Goal: Task Accomplishment & Management: Complete application form

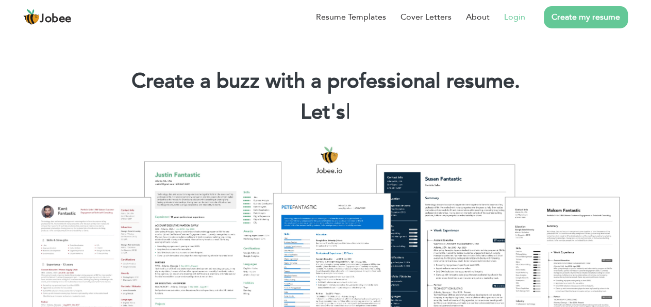
click at [518, 16] on link "Login" at bounding box center [514, 17] width 21 height 12
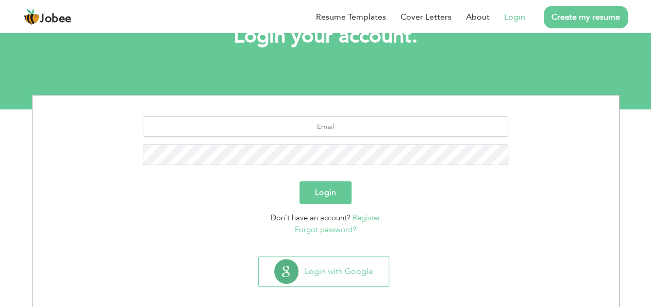
scroll to position [85, 0]
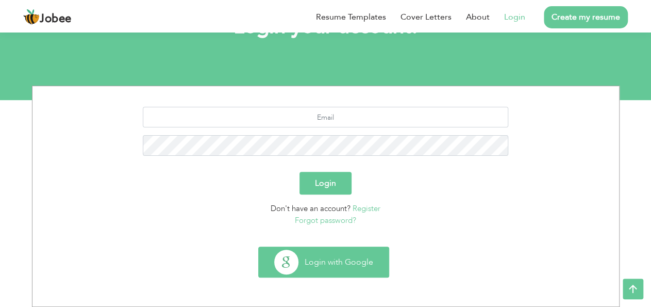
click at [320, 255] on button "Login with Google" at bounding box center [324, 262] width 130 height 30
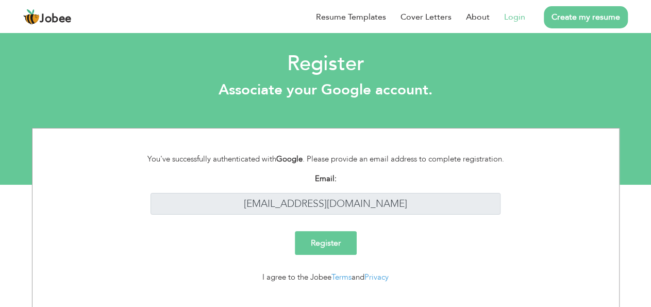
scroll to position [18, 0]
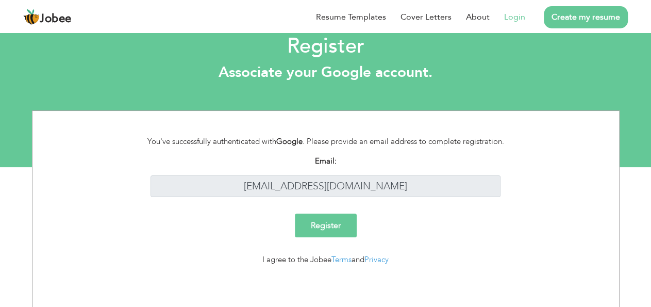
click at [510, 22] on link "Login" at bounding box center [514, 17] width 21 height 12
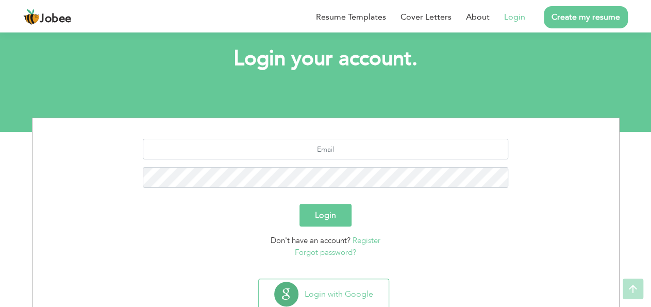
scroll to position [54, 0]
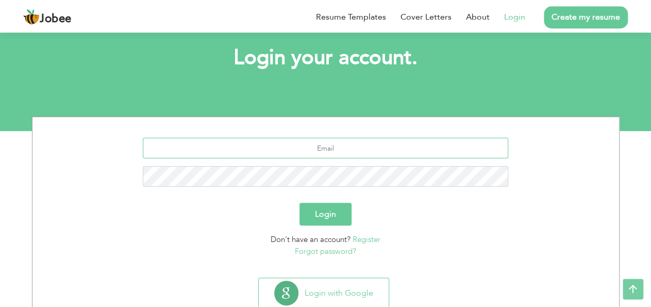
click at [333, 156] on input "text" at bounding box center [326, 148] width 366 height 21
click at [343, 248] on link "Forgot password?" at bounding box center [325, 251] width 61 height 10
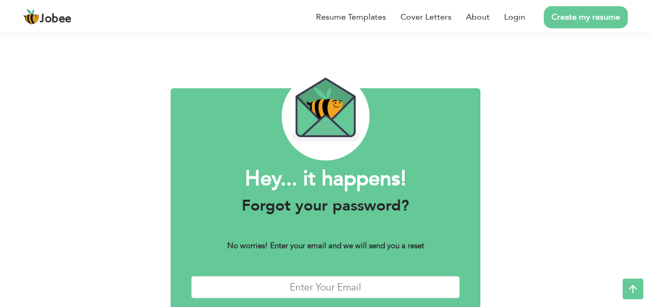
scroll to position [57, 0]
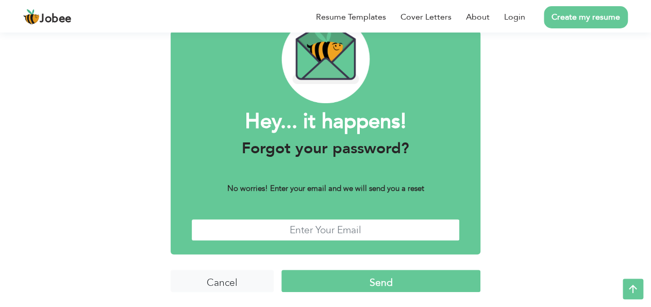
click at [331, 231] on input "text" at bounding box center [325, 230] width 269 height 22
type input "[EMAIL_ADDRESS][DOMAIN_NAME]"
click at [374, 285] on input "Send" at bounding box center [380, 281] width 199 height 22
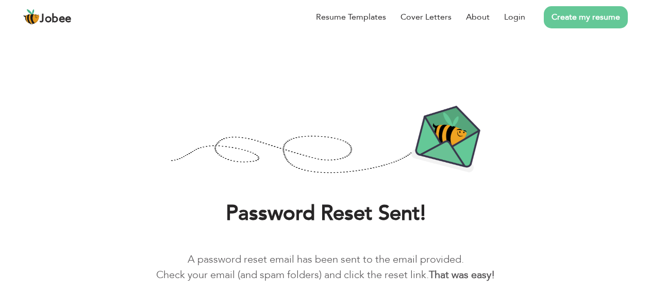
scroll to position [38, 0]
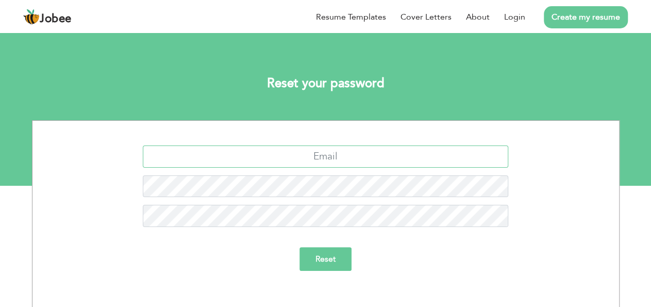
click at [335, 155] on input "text" at bounding box center [326, 156] width 366 height 22
type input "[EMAIL_ADDRESS][DOMAIN_NAME]"
click at [321, 261] on input "Reset" at bounding box center [326, 259] width 52 height 24
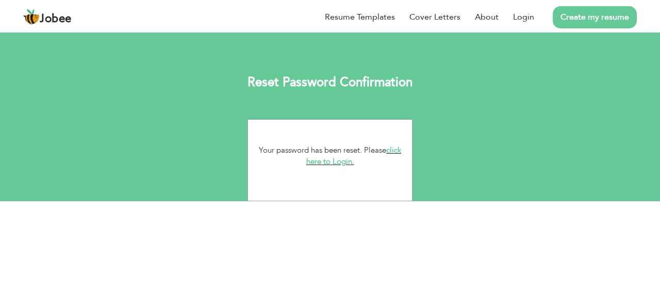
click at [347, 165] on link "click here to Login." at bounding box center [353, 156] width 95 height 22
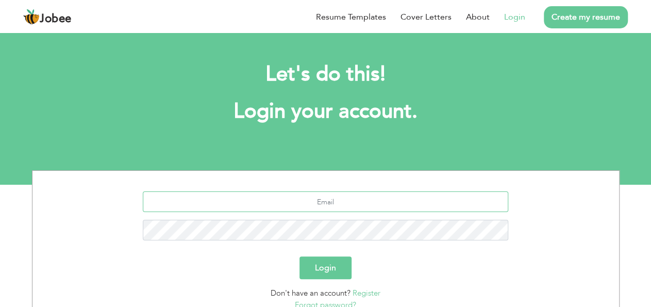
click at [324, 209] on input "text" at bounding box center [326, 201] width 366 height 21
type input "[EMAIL_ADDRESS][DOMAIN_NAME]"
click at [300, 256] on button "Login" at bounding box center [326, 267] width 52 height 23
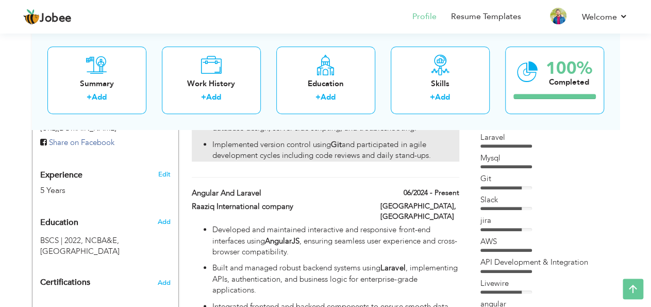
scroll to position [394, 0]
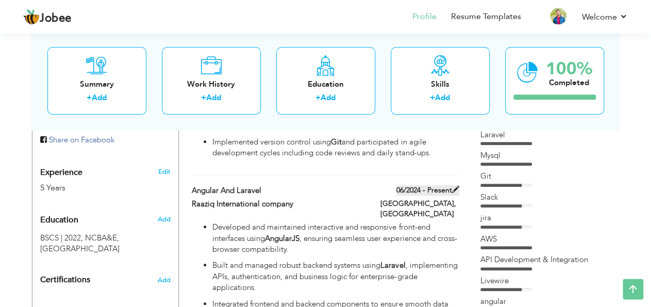
click at [453, 186] on span at bounding box center [455, 189] width 7 height 7
type input "Angular and Laravel"
type input "Raaziq International company"
type input "06/2024"
type input "[GEOGRAPHIC_DATA]"
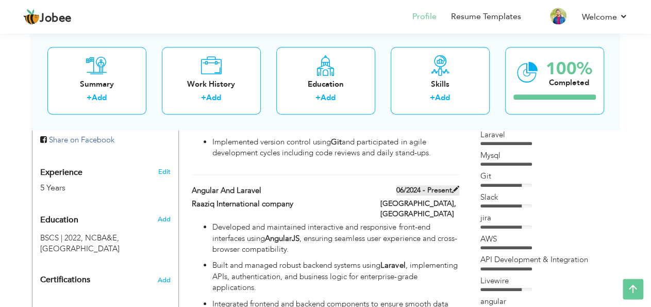
type input "[GEOGRAPHIC_DATA]"
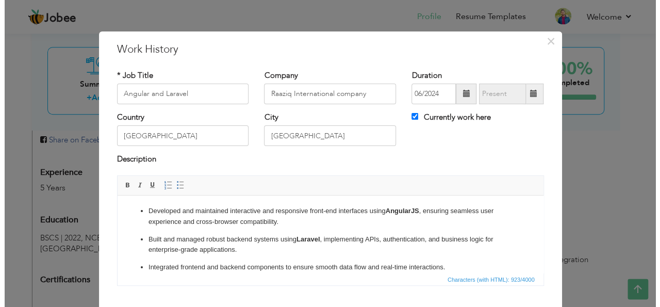
scroll to position [0, 0]
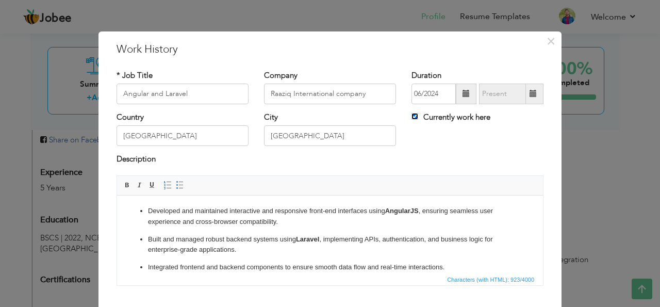
click at [411, 115] on input "Currently work here" at bounding box center [414, 116] width 7 height 7
checkbox input "false"
click at [458, 94] on span at bounding box center [466, 94] width 21 height 21
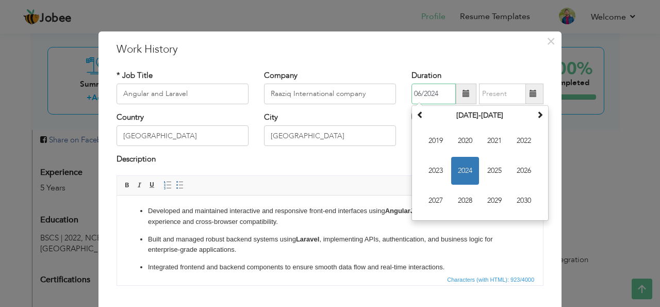
click at [466, 169] on span "2024" at bounding box center [465, 171] width 28 height 28
click at [467, 170] on span "Jun" at bounding box center [465, 171] width 28 height 28
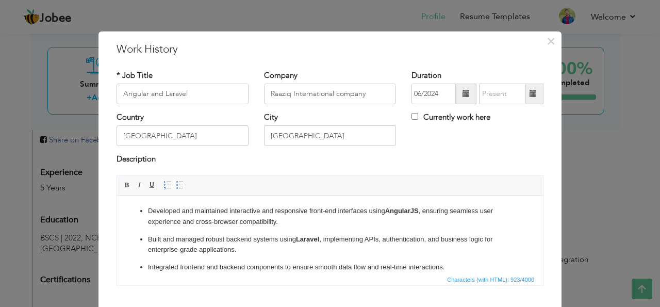
click at [532, 94] on span at bounding box center [532, 93] width 7 height 7
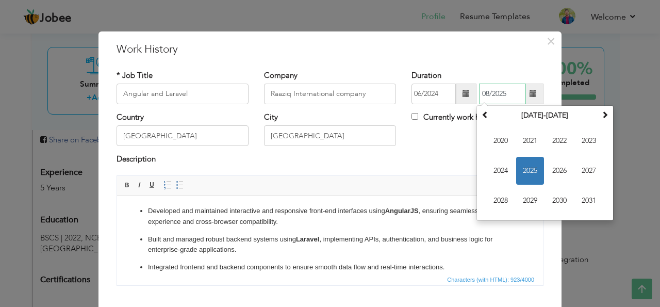
click at [530, 167] on span "2025" at bounding box center [530, 171] width 28 height 28
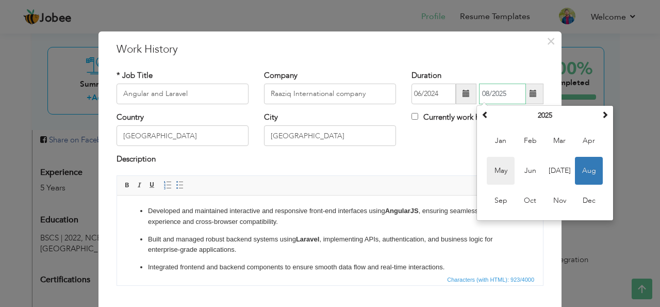
click at [492, 174] on span "May" at bounding box center [501, 171] width 28 height 28
type input "05/2025"
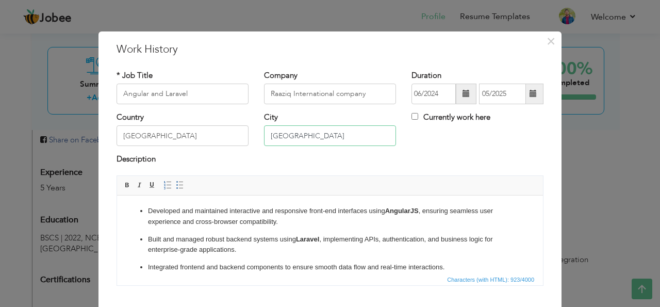
click at [274, 142] on input "[GEOGRAPHIC_DATA]" at bounding box center [330, 135] width 132 height 21
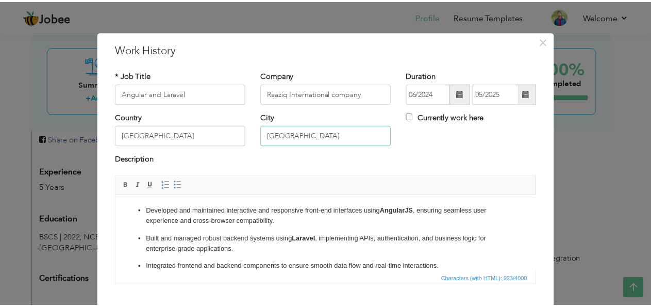
scroll to position [61, 0]
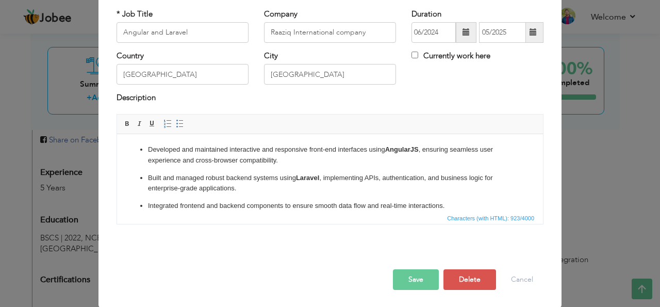
click at [409, 286] on button "Save" at bounding box center [416, 279] width 46 height 21
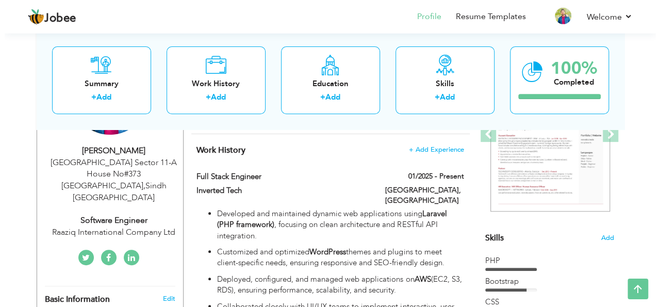
scroll to position [167, 0]
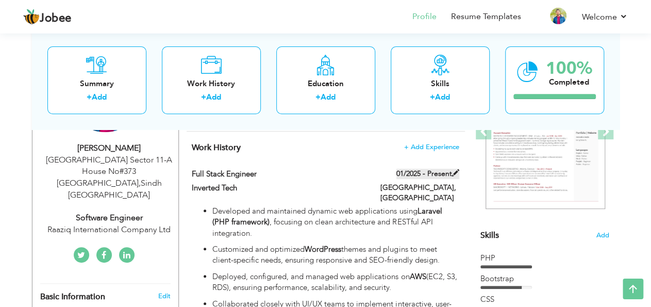
click at [452, 173] on span at bounding box center [455, 172] width 7 height 7
type input "Full Stack Engineer"
type input "Inverted Tech"
type input "01/2025"
checkbox input "true"
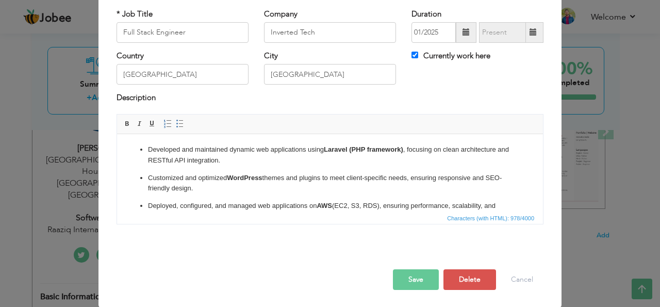
click at [462, 36] on span at bounding box center [465, 31] width 7 height 7
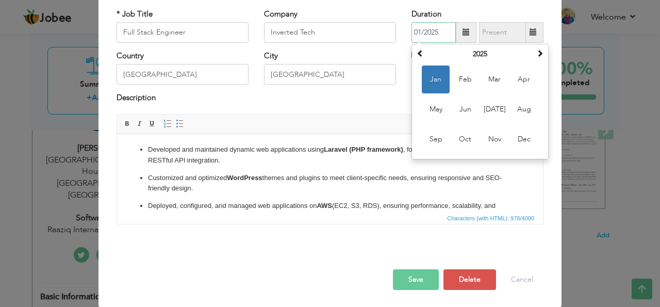
click at [460, 123] on span "Jun" at bounding box center [465, 109] width 28 height 28
type input "06/2025"
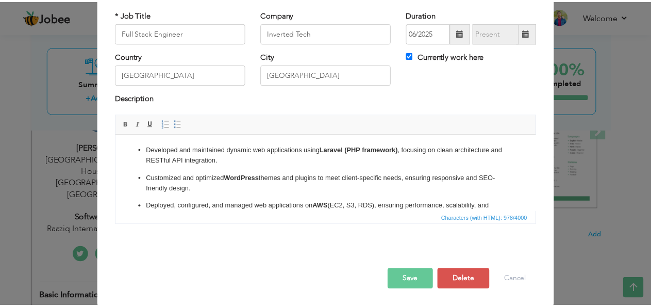
scroll to position [61, 0]
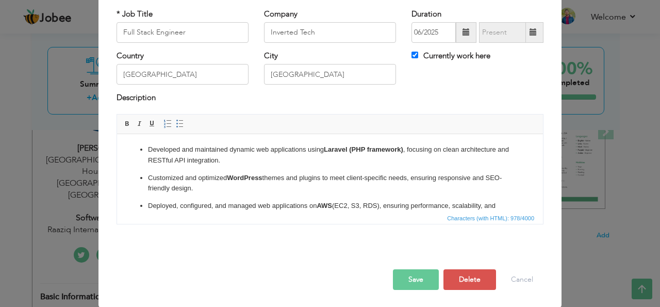
click at [415, 274] on button "Save" at bounding box center [416, 279] width 46 height 21
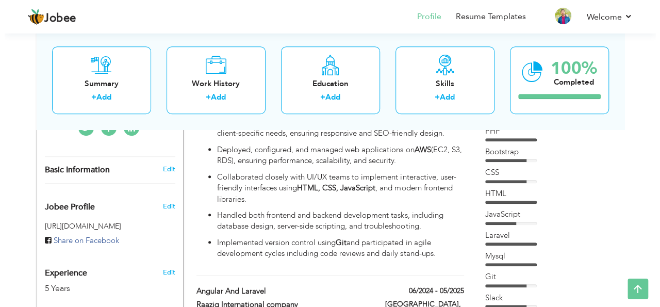
scroll to position [294, 0]
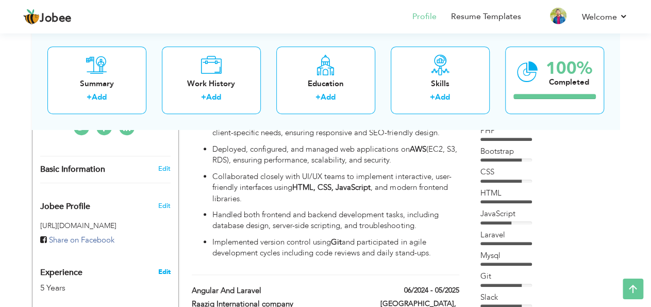
click at [166, 267] on link "Edit" at bounding box center [164, 271] width 12 height 9
type input "Zia"
type input "[PERSON_NAME]"
type input "03163406677"
select select "number:166"
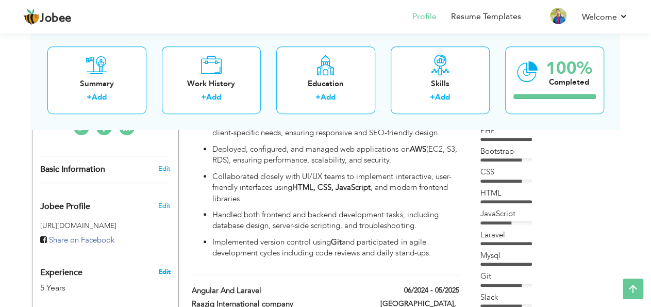
type input "Sindh"
type input "North Karachi Sector 11-A House No#373 Karachi"
select select "number:7"
type input "Raaziq International Company Ltd"
type input "Software Engineer"
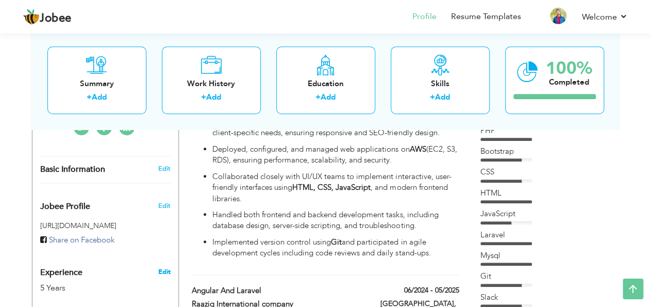
type input "https://www.linkedin.com/in/zia-ansari-1b44721ba/"
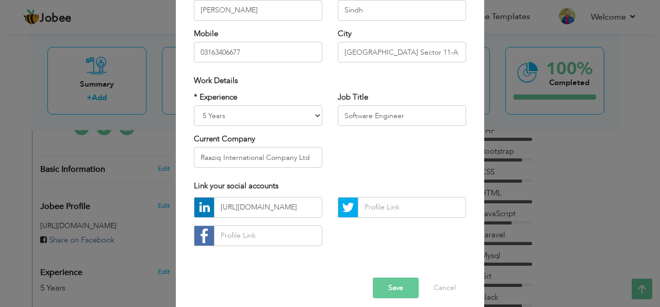
scroll to position [156, 0]
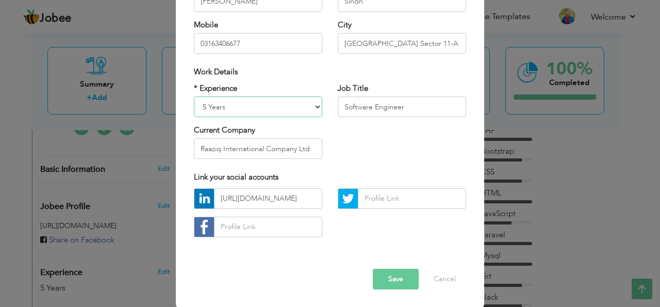
click at [194, 96] on select "Entry Level Less than 1 Year 1 Year 2 Years 3 Years 4 Years 5 Years 6 Years 7 Y…" at bounding box center [258, 106] width 128 height 21
click option "3 Years" at bounding box center [0, 0] width 0 height 0
click at [194, 96] on select "Entry Level Less than 1 Year 1 Year 2 Years 3 Years 4 Years 5 Years 6 Years 7 Y…" at bounding box center [258, 106] width 128 height 21
select select "number:6"
click option "4 Years" at bounding box center [0, 0] width 0 height 0
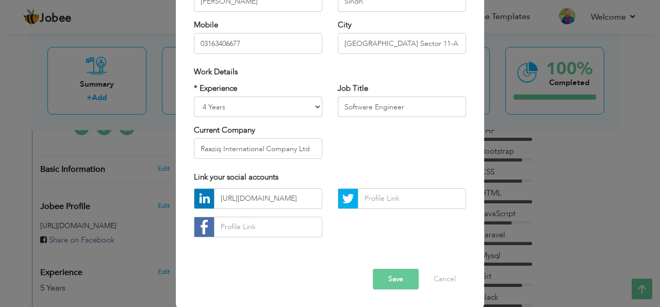
click at [388, 273] on button "Save" at bounding box center [396, 279] width 46 height 21
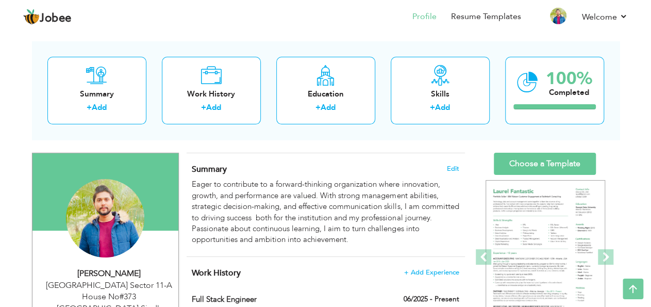
scroll to position [0, 0]
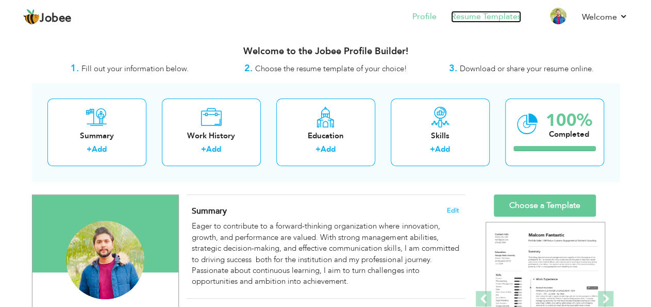
click at [510, 16] on link "Resume Templates" at bounding box center [486, 17] width 70 height 12
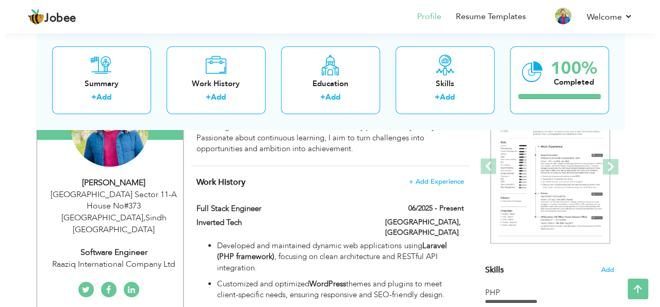
scroll to position [132, 0]
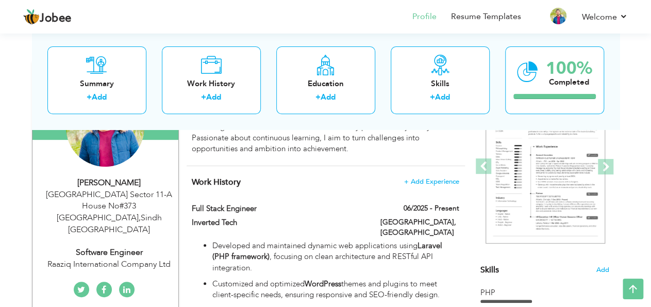
click at [138, 258] on div "Raaziq International Company Ltd" at bounding box center [109, 264] width 138 height 12
type input "Zia"
type input "[PERSON_NAME]"
type input "03163406677"
select select "number:166"
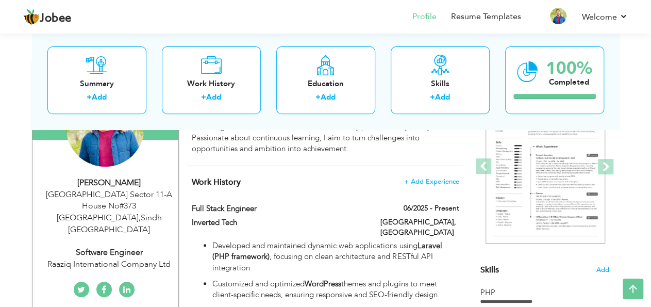
type input "Sindh"
type input "[GEOGRAPHIC_DATA] Sector 11-A House No#373 [GEOGRAPHIC_DATA]"
select select "number:6"
type input "Raaziq International Company Ltd"
type input "Software Engineer"
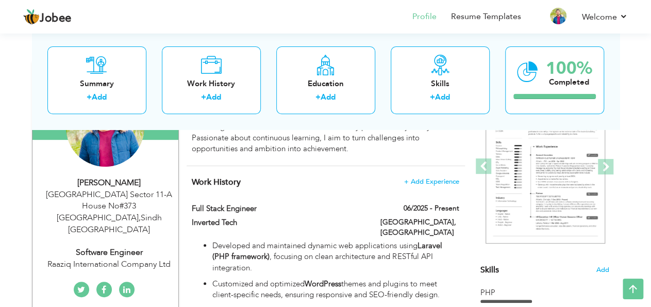
type input "https://www.linkedin.com/in/zia-ansari-1b44721ba/"
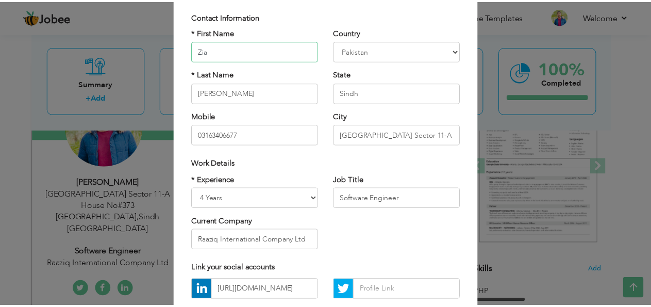
scroll to position [156, 0]
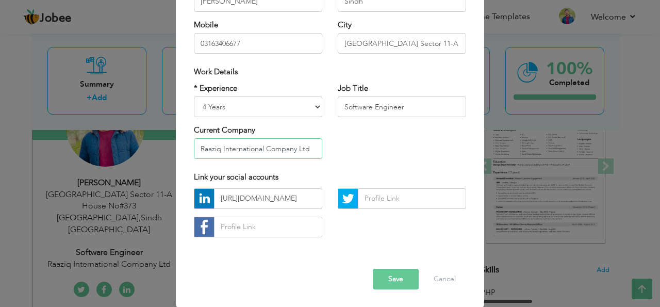
drag, startPoint x: 314, startPoint y: 149, endPoint x: 170, endPoint y: 152, distance: 144.4
click at [170, 152] on div "× Profile Contact Information * First Name Zia * Last Name Ur Rehman" at bounding box center [330, 153] width 660 height 307
click at [316, 144] on input "Raaziq International Company Ltd" at bounding box center [258, 148] width 128 height 21
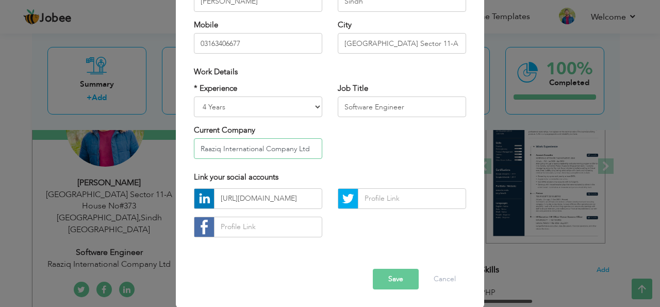
drag, startPoint x: 303, startPoint y: 147, endPoint x: 192, endPoint y: 148, distance: 110.8
click at [194, 148] on input "Raaziq International Company Ltd" at bounding box center [258, 148] width 128 height 21
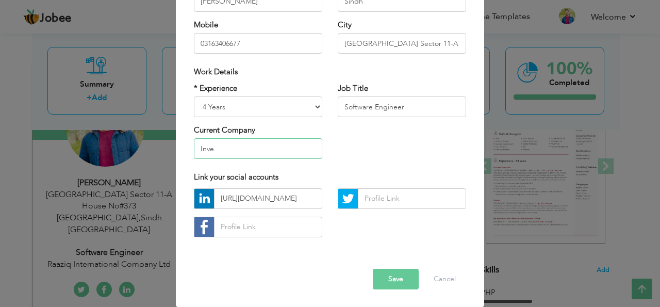
click at [194, 148] on input "Inve" at bounding box center [258, 148] width 128 height 21
click at [231, 140] on input "Inve" at bounding box center [258, 148] width 128 height 21
type input "Inverted Tech"
click at [381, 282] on button "Save" at bounding box center [396, 279] width 46 height 21
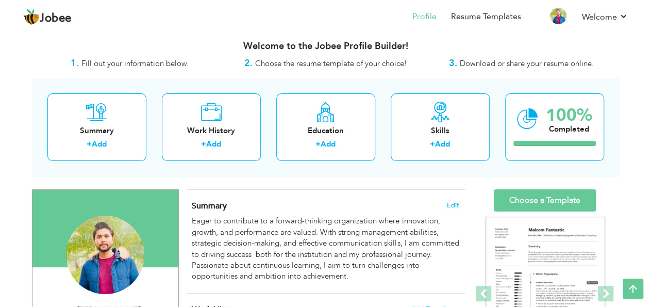
scroll to position [0, 0]
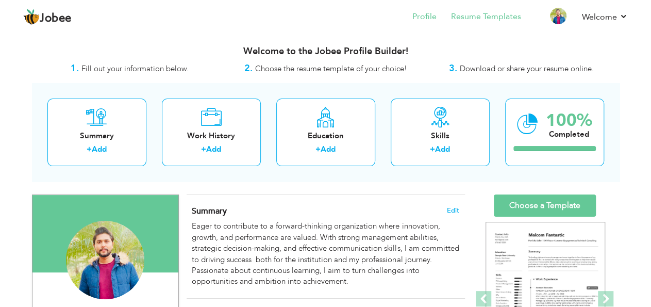
click at [486, 23] on li "Resume Templates" at bounding box center [479, 18] width 85 height 28
click at [485, 17] on link "Resume Templates" at bounding box center [486, 17] width 70 height 12
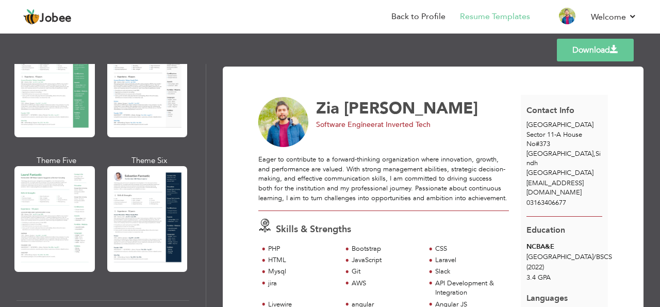
scroll to position [252, 0]
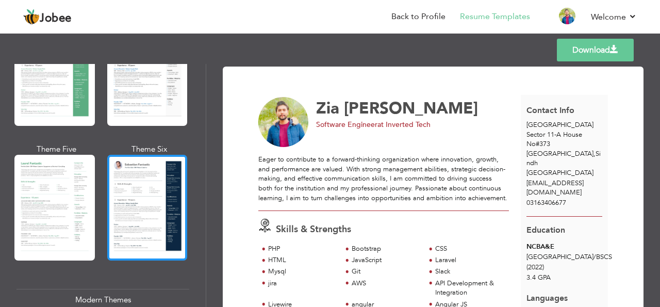
click at [122, 180] on div at bounding box center [147, 208] width 80 height 106
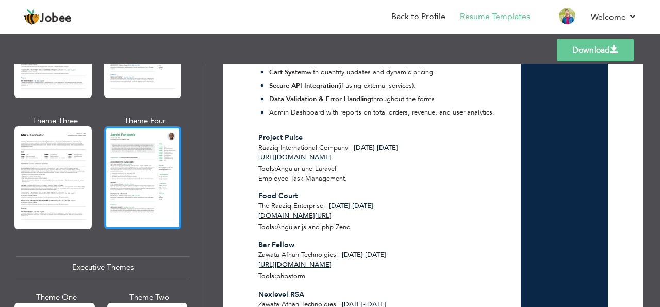
scroll to position [592, 0]
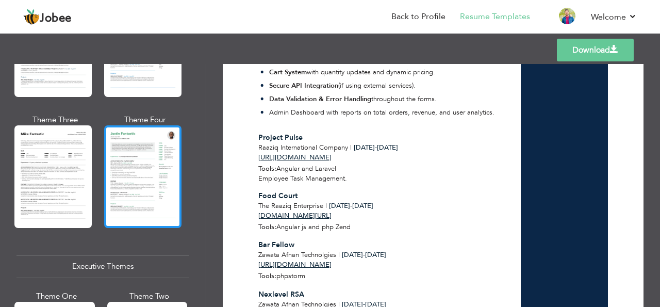
click at [139, 175] on div at bounding box center [142, 176] width 77 height 102
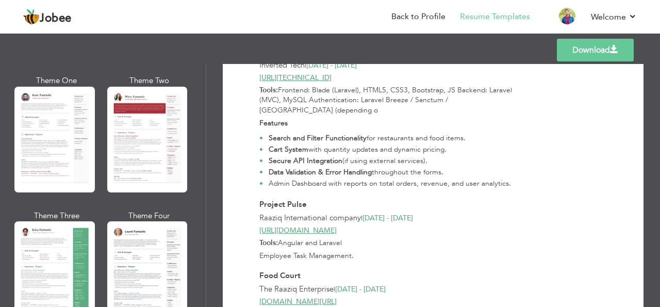
scroll to position [0, 0]
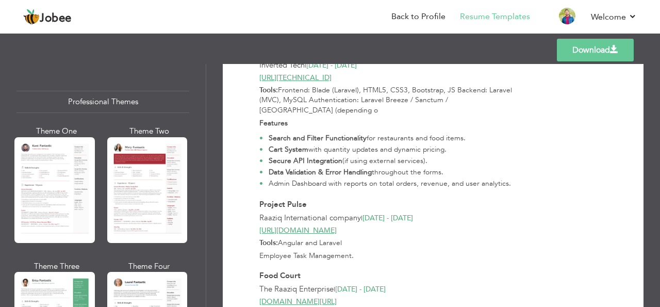
click at [120, 202] on div at bounding box center [147, 190] width 80 height 106
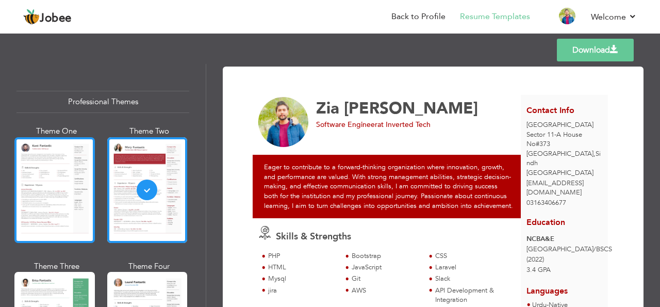
click at [45, 192] on div at bounding box center [54, 190] width 80 height 106
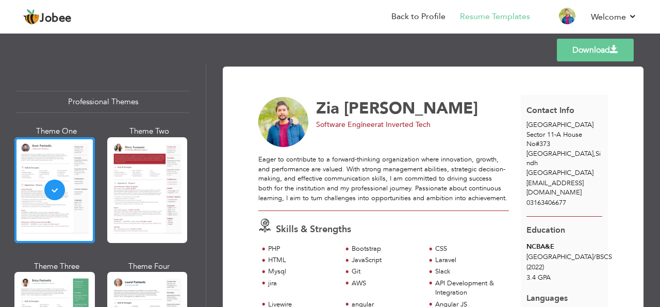
click at [604, 53] on link "Download" at bounding box center [595, 50] width 77 height 23
click at [432, 15] on link "Back to Profile" at bounding box center [418, 17] width 54 height 12
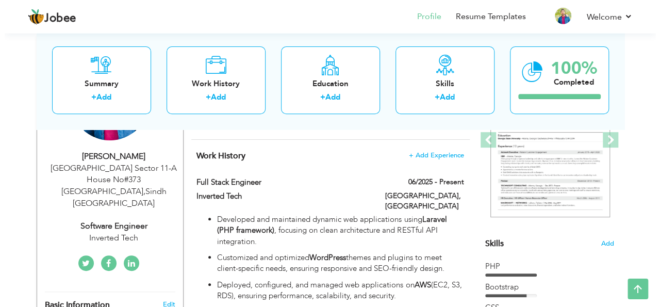
scroll to position [158, 0]
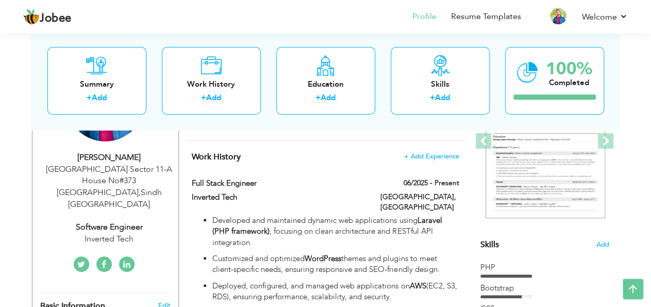
click at [137, 177] on div "[STREET_ADDRESS]" at bounding box center [109, 186] width 138 height 47
type input "Zia"
type input "[PERSON_NAME]"
type input "03163406677"
select select "number:166"
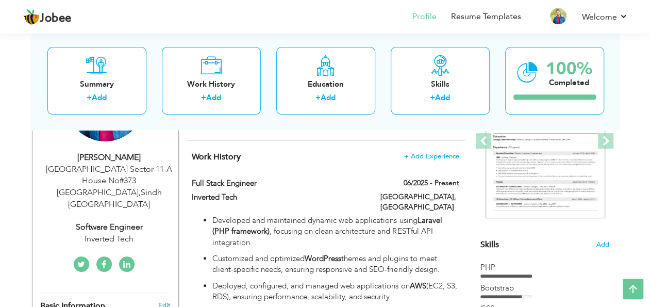
type input "Sindh"
type input "North Karachi Sector 11-A House No#373 Karachi"
select select "number:6"
type input "Inverted Tech"
type input "Software Engineer"
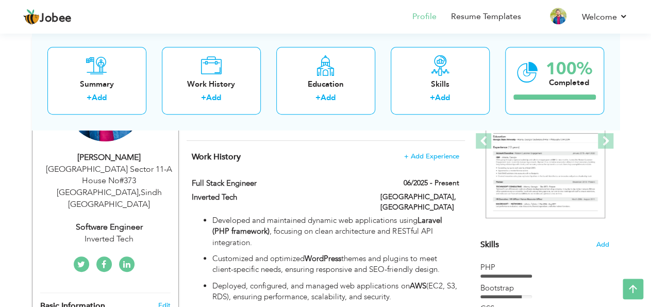
type input "https://www.linkedin.com/in/zia-ansari-1b44721ba/"
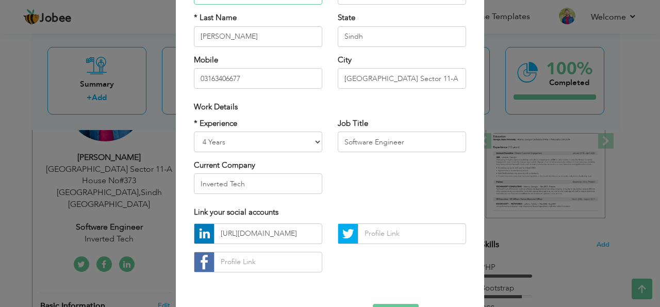
scroll to position [133, 0]
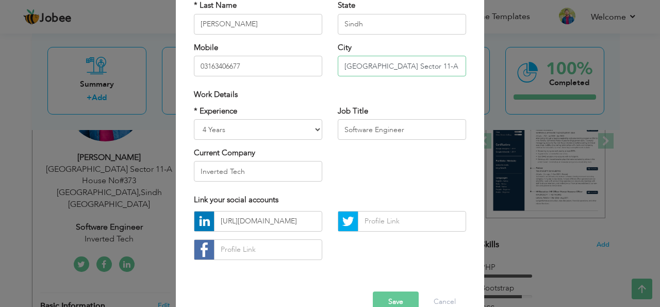
drag, startPoint x: 339, startPoint y: 62, endPoint x: 471, endPoint y: 72, distance: 132.3
click at [471, 72] on div "× Profile Contact Information * First Name Zia * Last Name Ur Rehman Mobile" at bounding box center [330, 113] width 308 height 431
type input "373 Karachi"
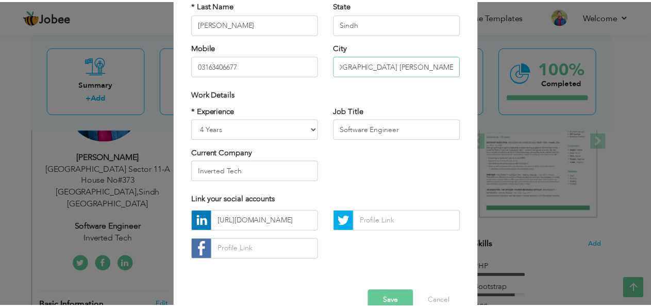
scroll to position [156, 0]
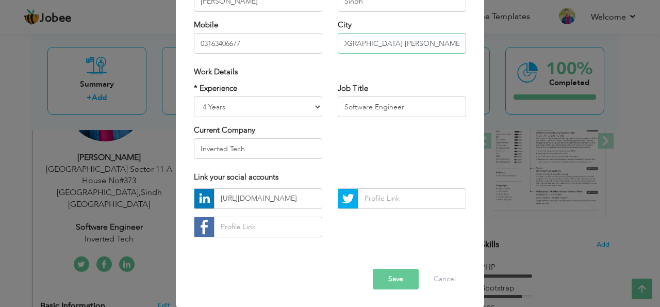
type input "[GEOGRAPHIC_DATA] [PERSON_NAME][GEOGRAPHIC_DATA] Near [DEMOGRAPHIC_DATA] [GEOGR…"
click at [387, 281] on button "Save" at bounding box center [396, 279] width 46 height 21
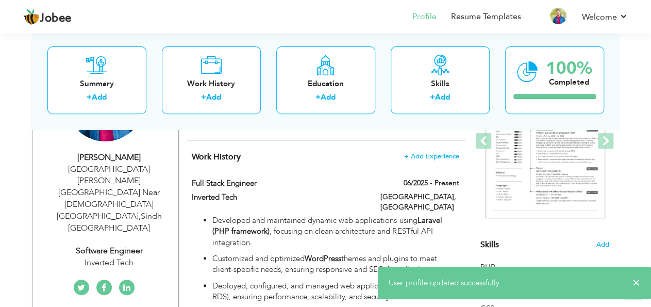
scroll to position [0, 0]
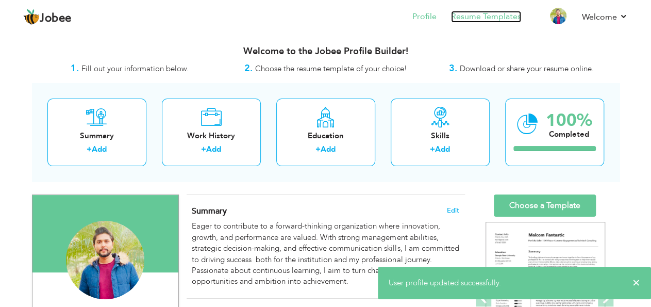
click at [467, 15] on link "Resume Templates" at bounding box center [486, 17] width 70 height 12
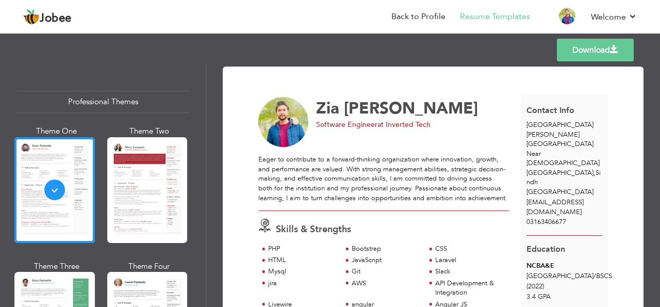
click at [610, 49] on span at bounding box center [614, 49] width 8 height 8
